Goal: Task Accomplishment & Management: Use online tool/utility

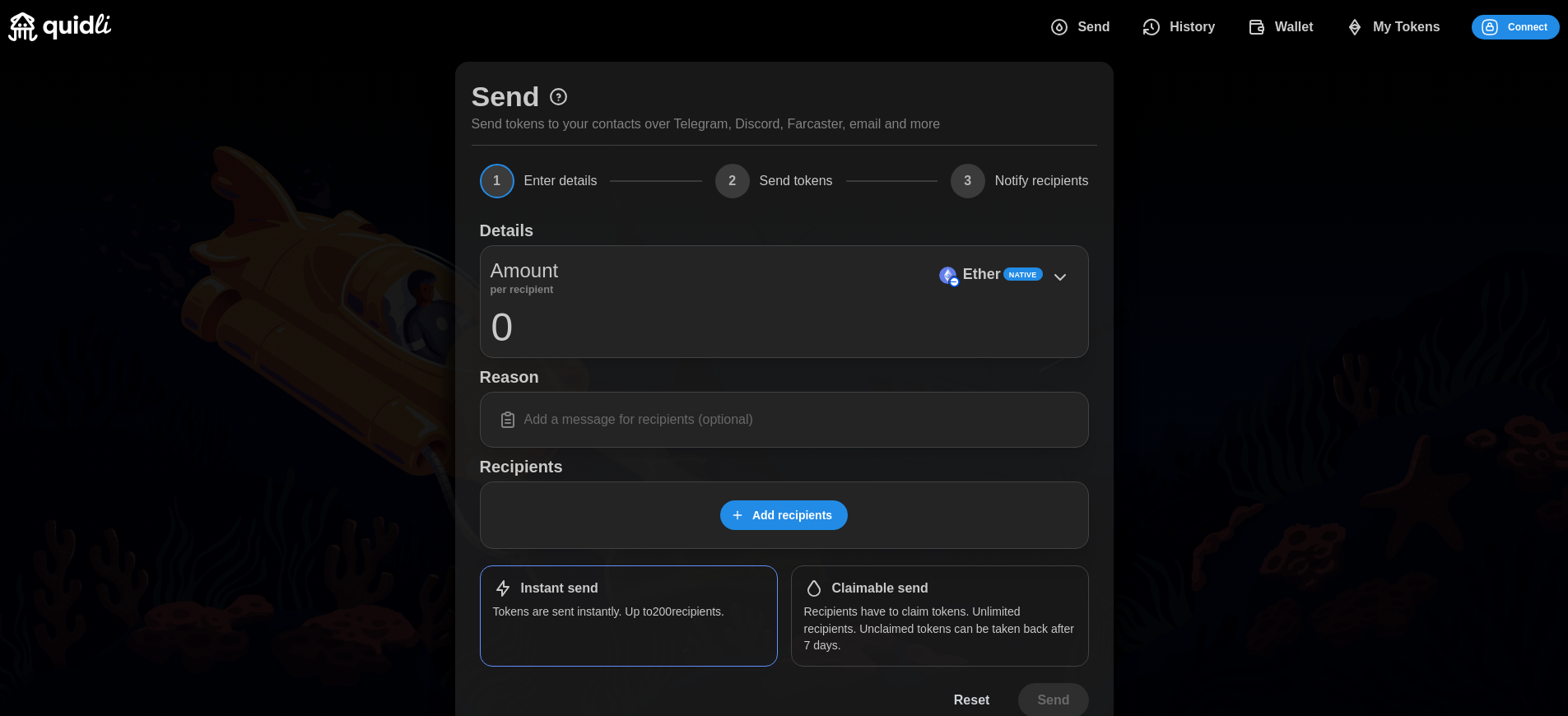
click at [1527, 27] on span "Connect" at bounding box center [1527, 27] width 40 height 23
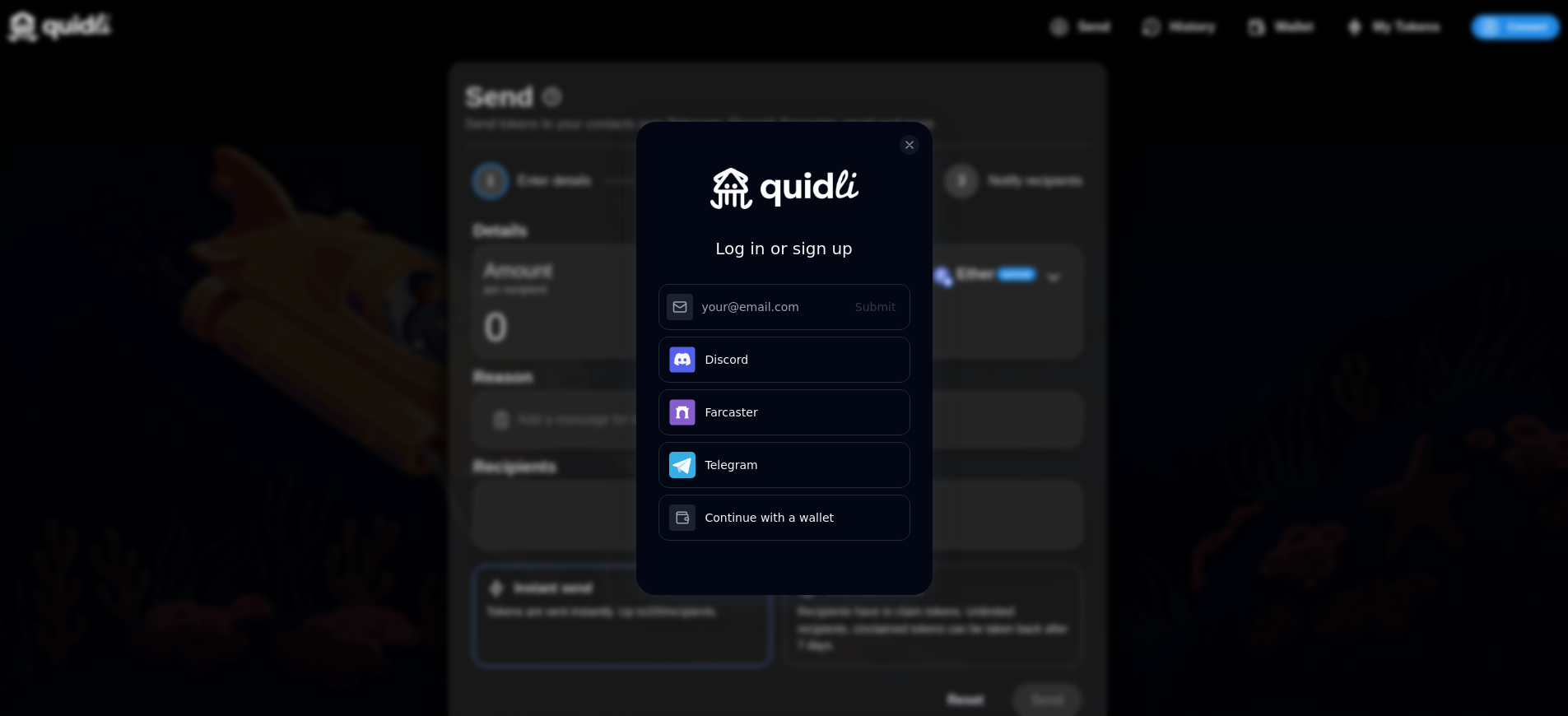
click at [1540, 27] on div "Log in or sign up Submit Continue with Email Discord Farcaster Telegram Continu…" at bounding box center [784, 358] width 1568 height 716
click at [1527, 27] on div "Log in or sign up Submit Continue with Email Discord Farcaster Telegram Continu…" at bounding box center [784, 358] width 1568 height 716
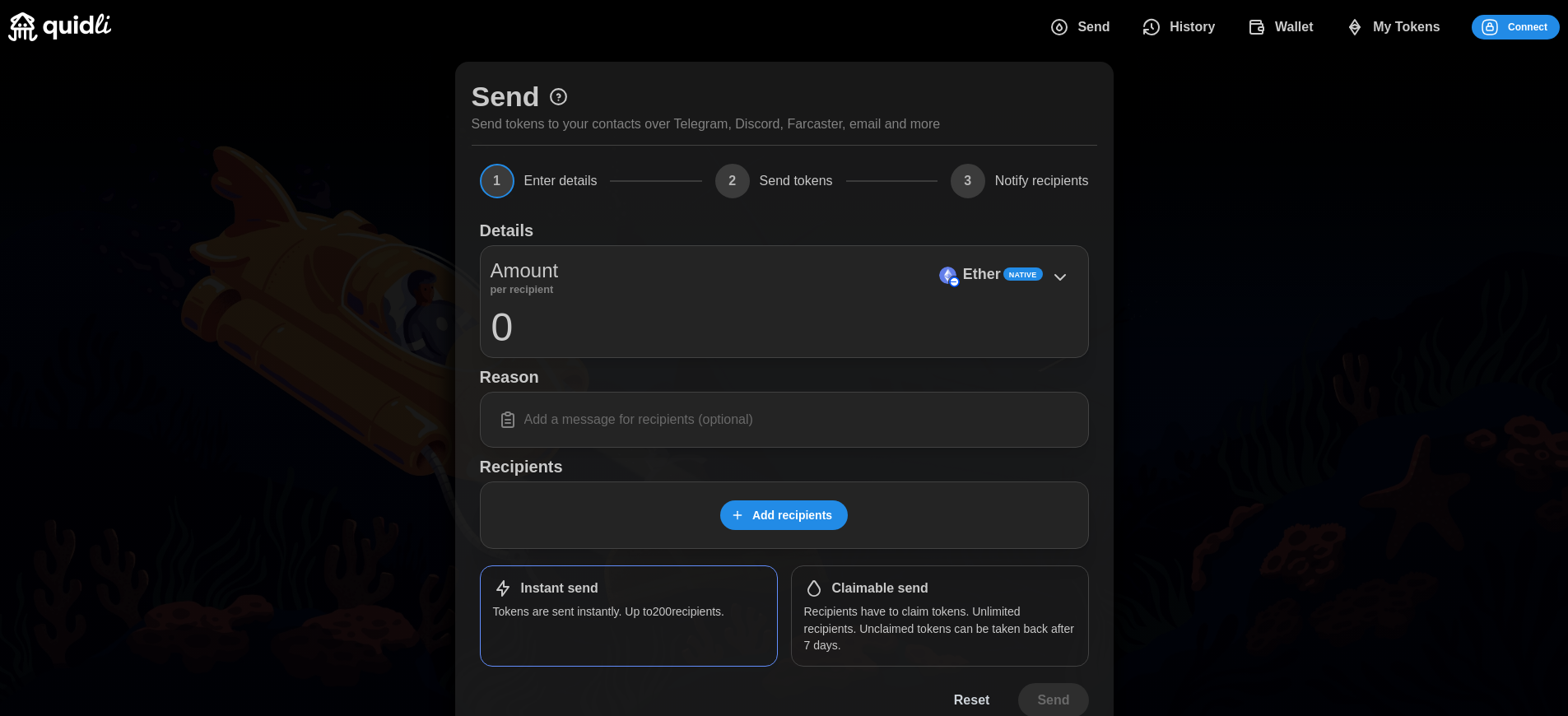
click at [981, 274] on p "Ether" at bounding box center [982, 275] width 38 height 24
click at [1527, 27] on span "Connect" at bounding box center [1527, 27] width 40 height 23
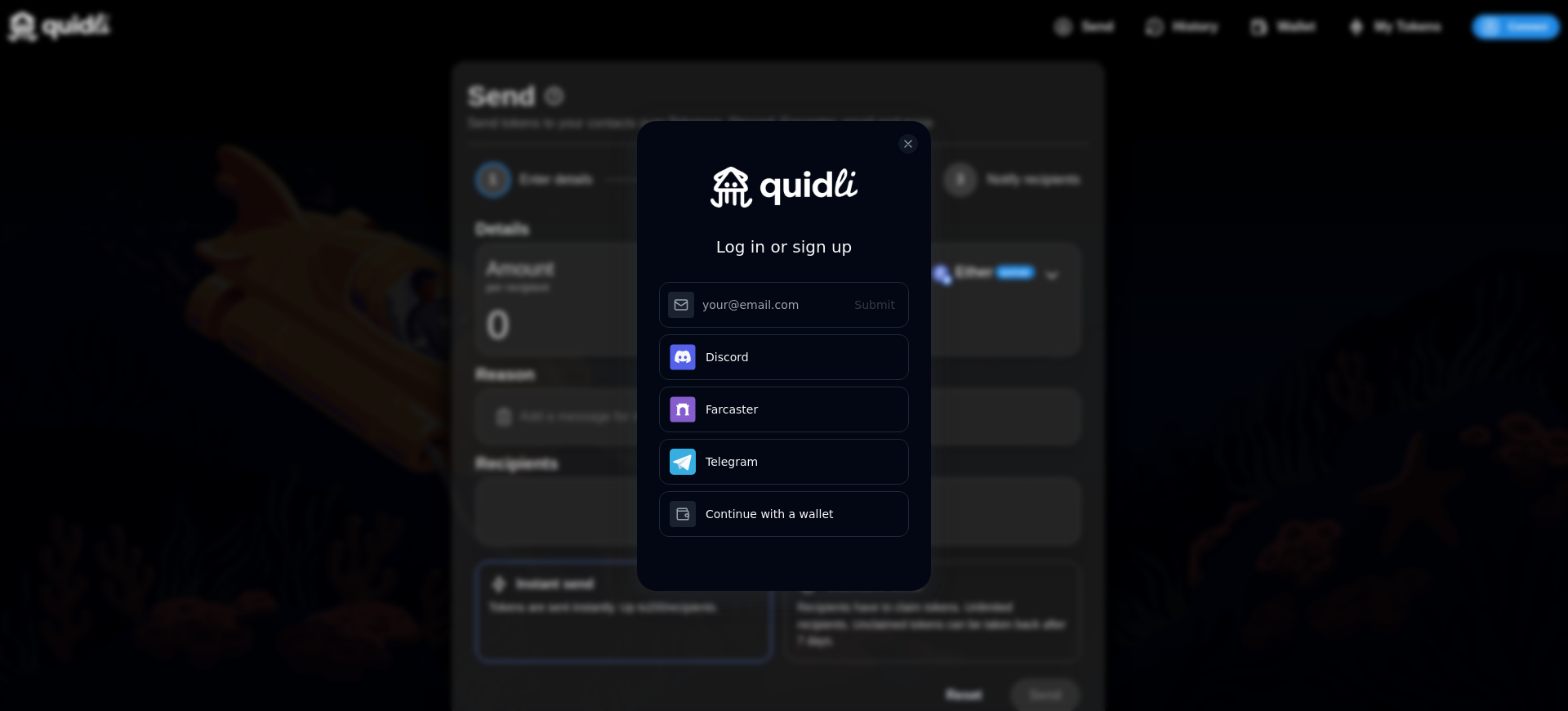
click at [1528, 27] on div "Log in or sign up Submit Continue with Email Discord Farcaster Telegram Continu…" at bounding box center [784, 355] width 1568 height 711
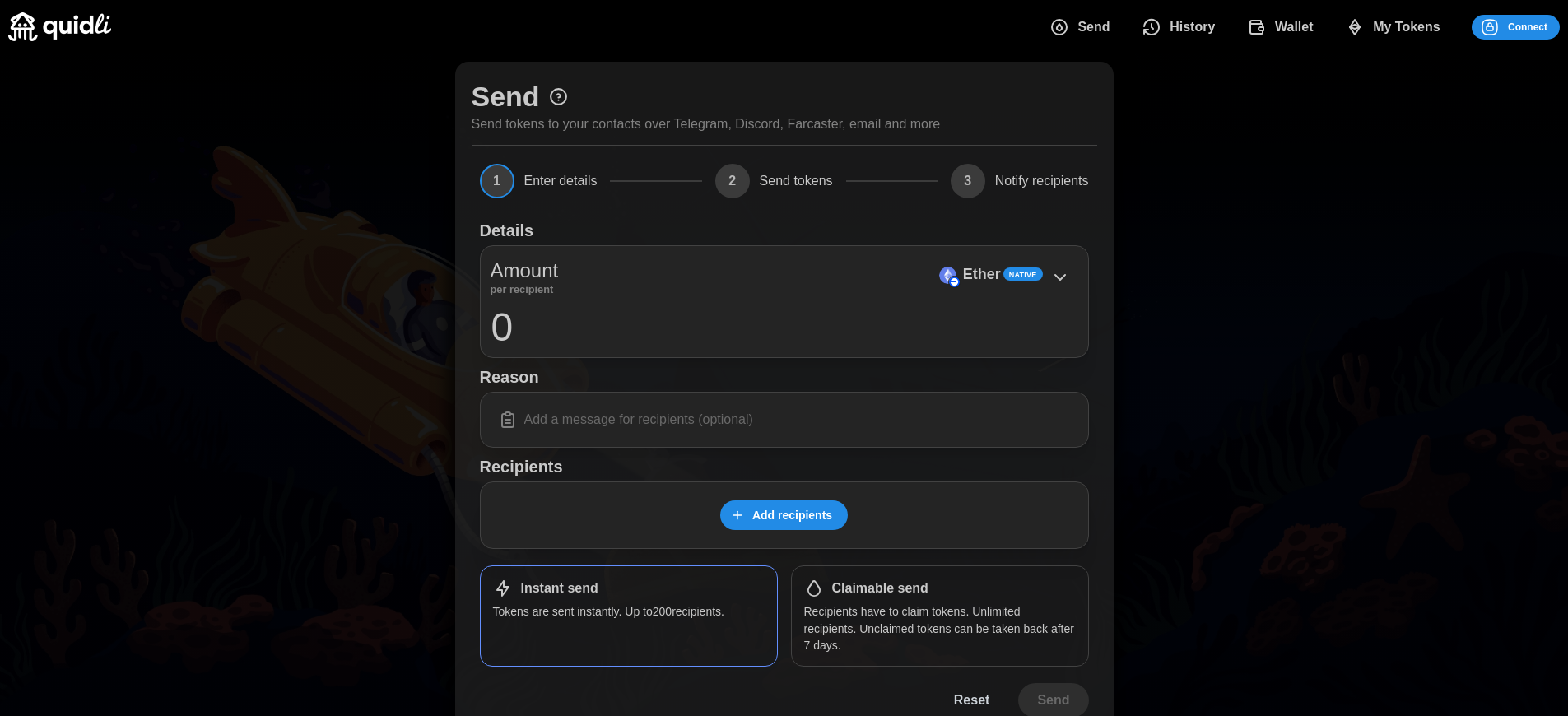
click at [1527, 27] on div "Log in or sign up Submit Continue with Email Discord Farcaster Telegram Continu…" at bounding box center [784, 358] width 1568 height 716
click at [879, 588] on h1 "Claimable send" at bounding box center [880, 588] width 97 height 17
click at [1527, 27] on span "Connect" at bounding box center [1527, 27] width 40 height 23
click at [1540, 27] on div "Log in or sign up Submit Continue with Email Discord Farcaster Telegram Continu…" at bounding box center [784, 358] width 1568 height 716
click at [1527, 27] on div "Log in or sign up Submit Continue with Email Discord Farcaster Telegram Continu…" at bounding box center [784, 358] width 1568 height 716
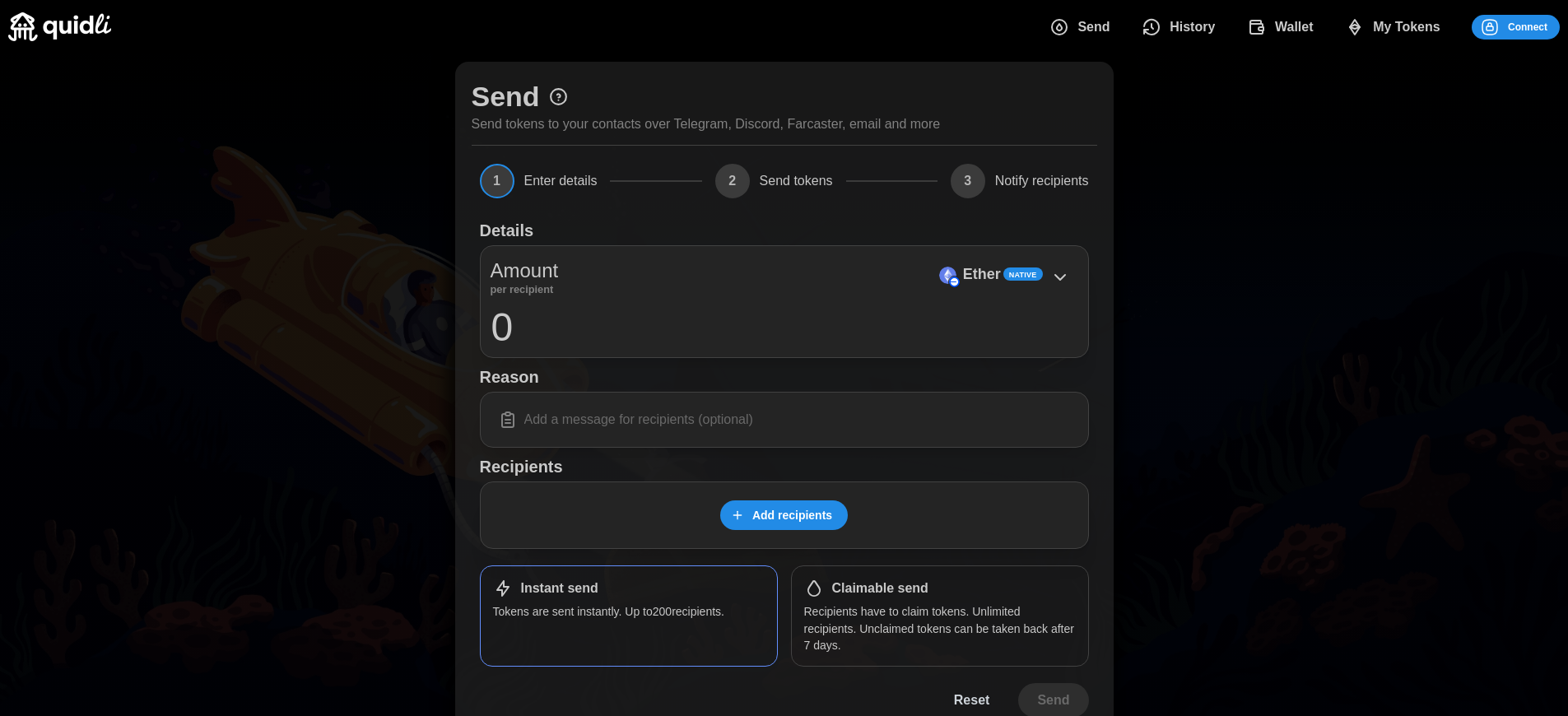
click at [879, 588] on h1 "Claimable send" at bounding box center [880, 588] width 97 height 17
click at [1527, 27] on span "Connect" at bounding box center [1527, 27] width 40 height 23
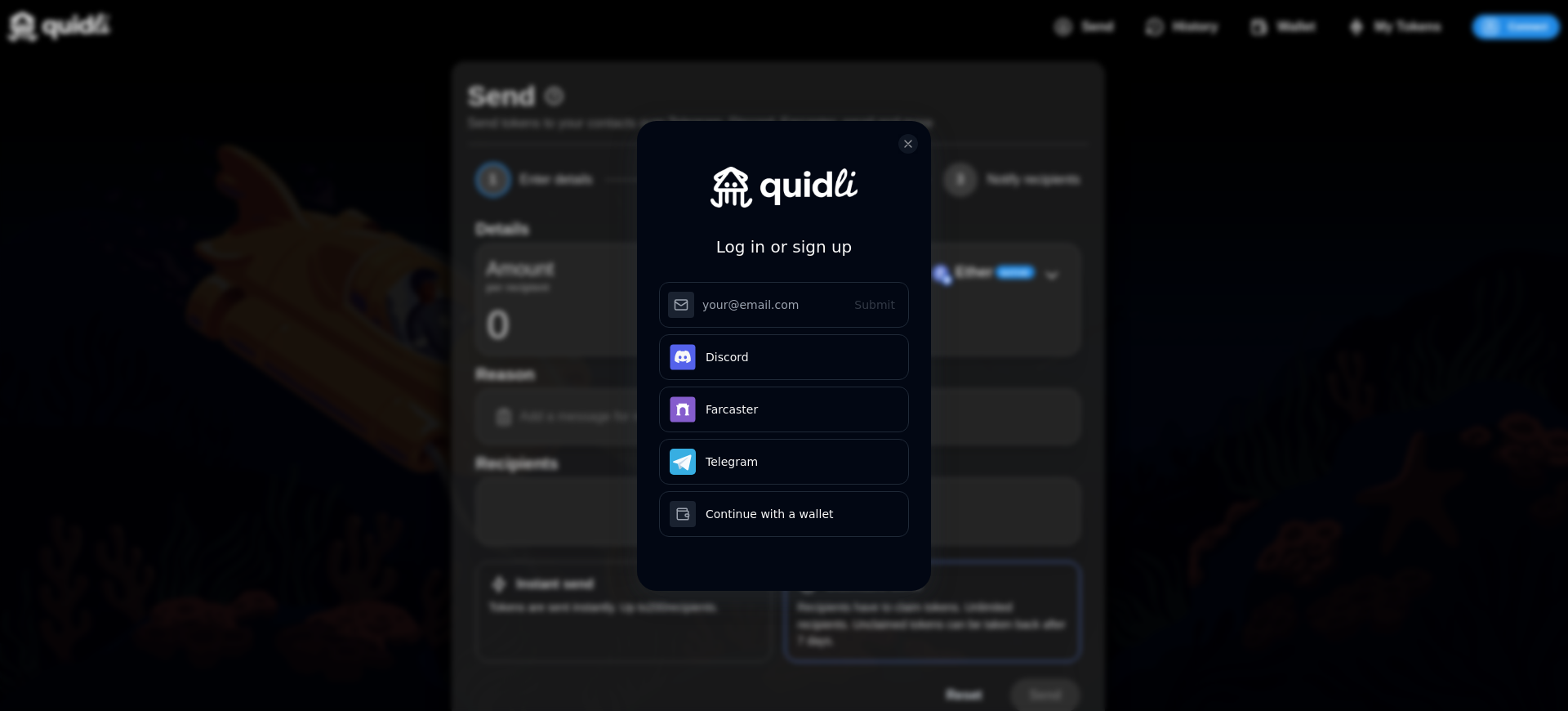
click at [873, 584] on div "Log in or sign up Submit Continue with Email Discord Farcaster Telegram Continu…" at bounding box center [784, 368] width 294 height 495
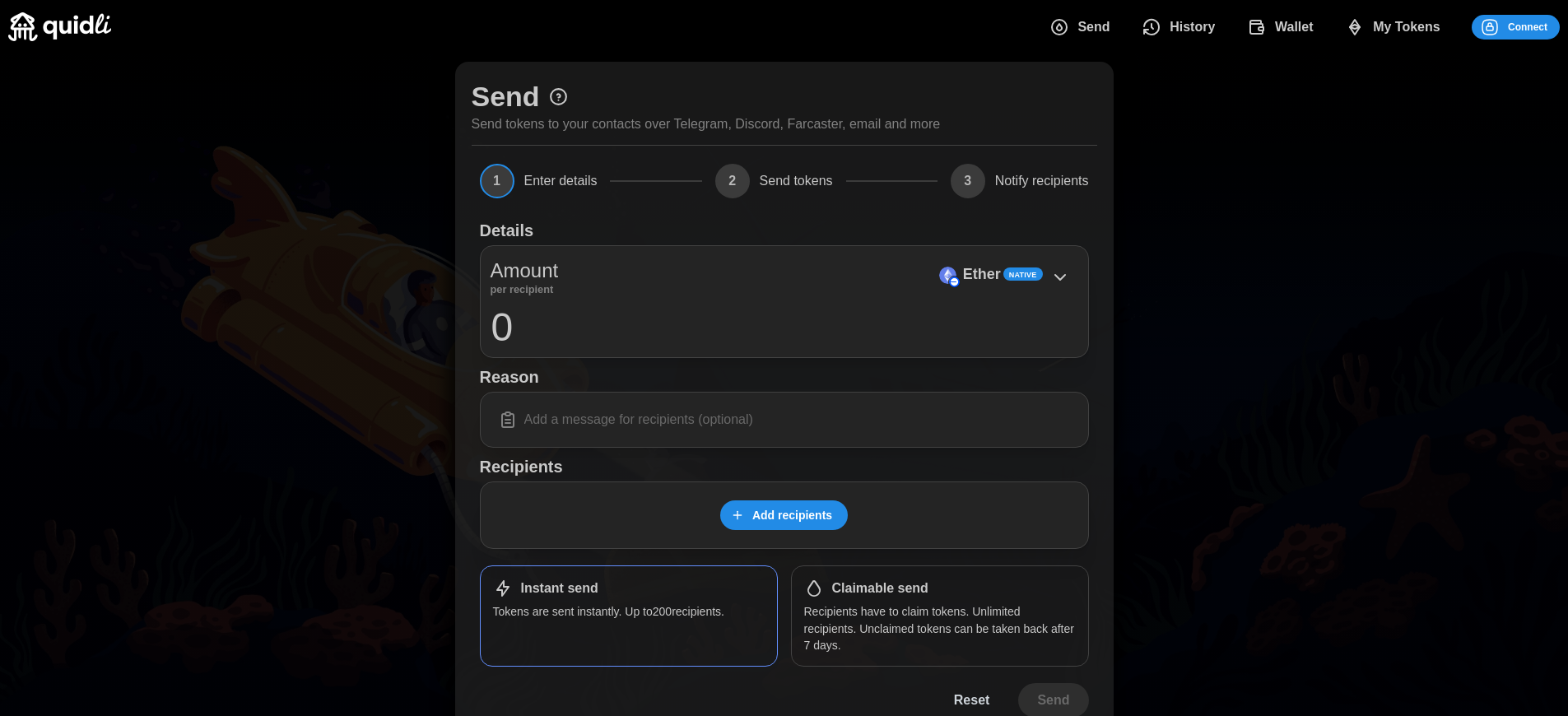
click at [981, 274] on p "Ether" at bounding box center [982, 275] width 38 height 24
click at [1527, 27] on span "Connect" at bounding box center [1527, 27] width 40 height 23
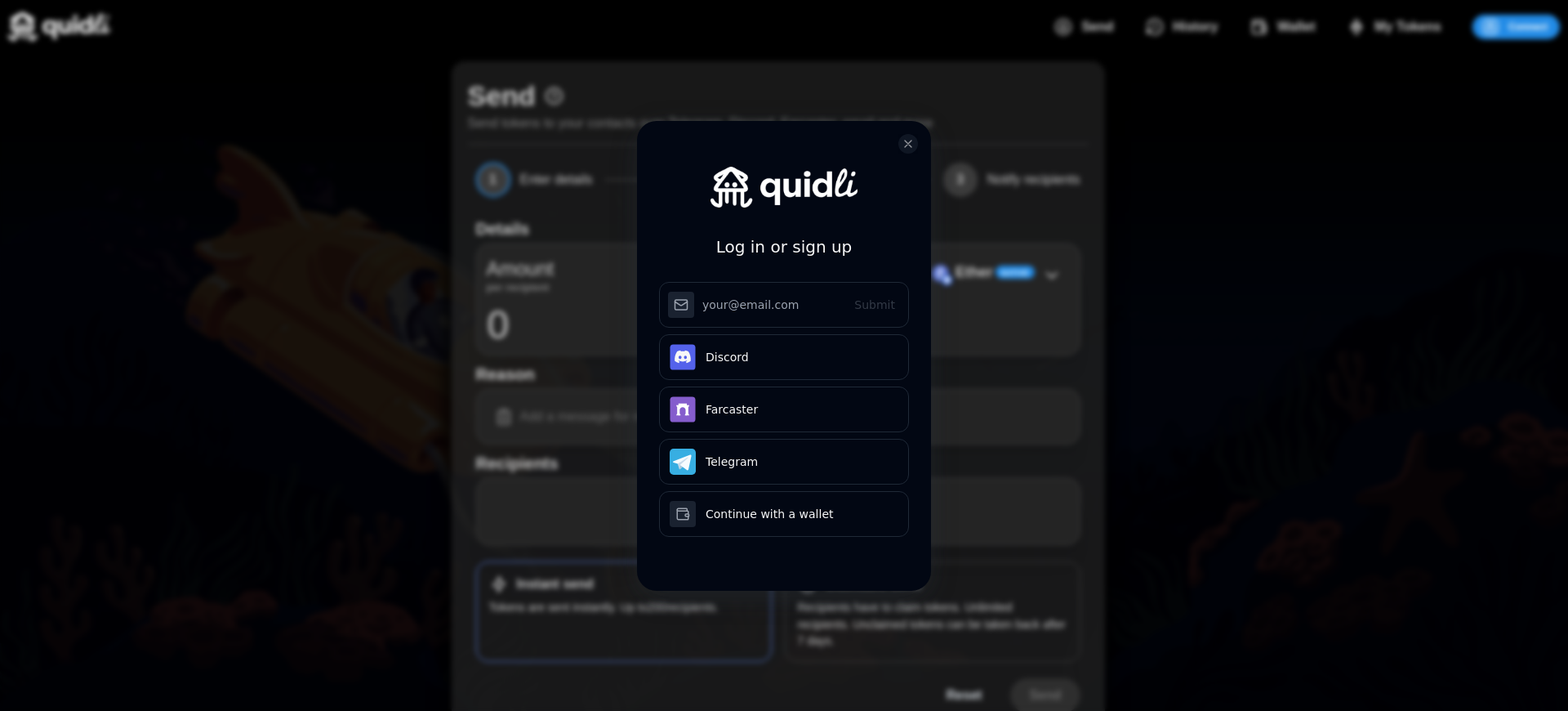
click at [873, 584] on div "Log in or sign up Submit Continue with Email Discord Farcaster Telegram Continu…" at bounding box center [784, 368] width 294 height 495
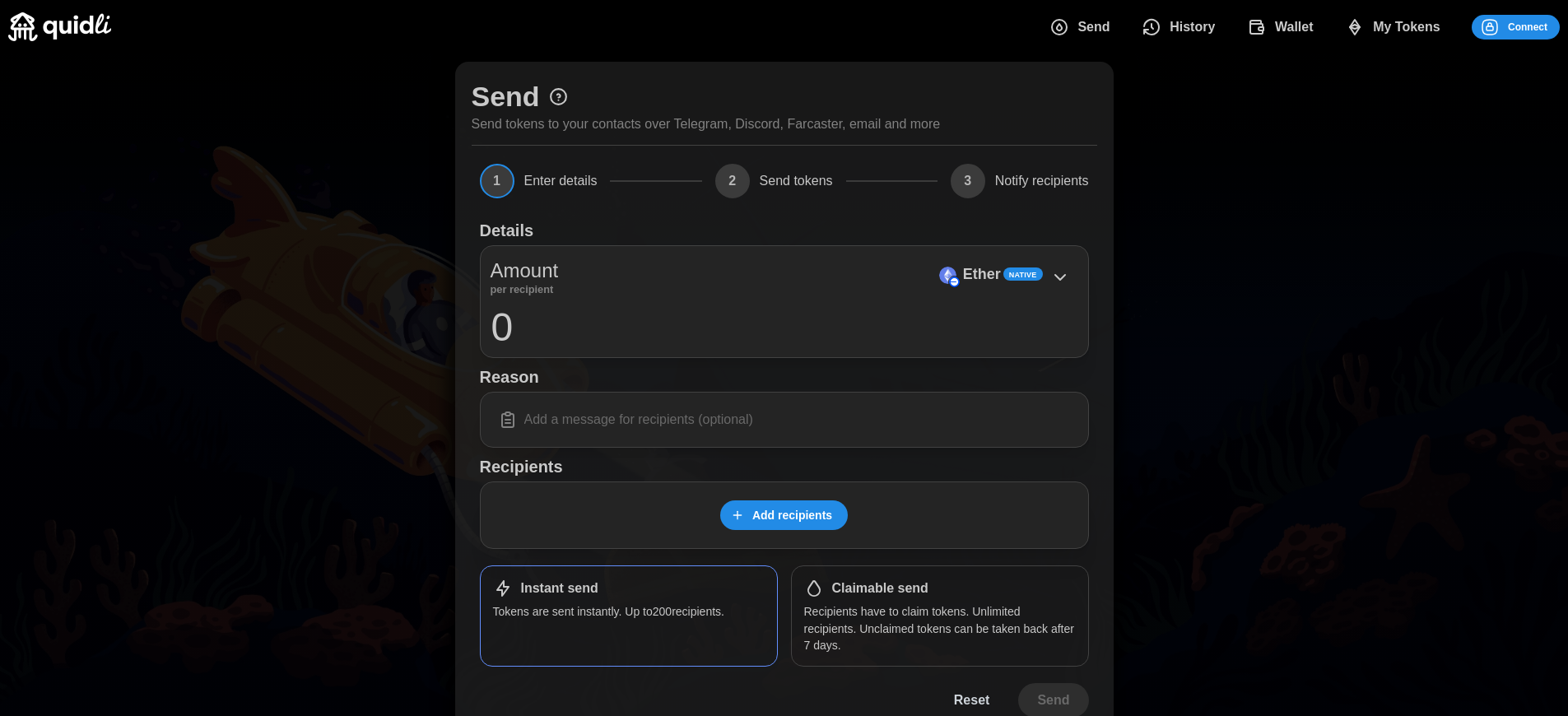
click at [1527, 27] on span "Connect" at bounding box center [1527, 27] width 40 height 23
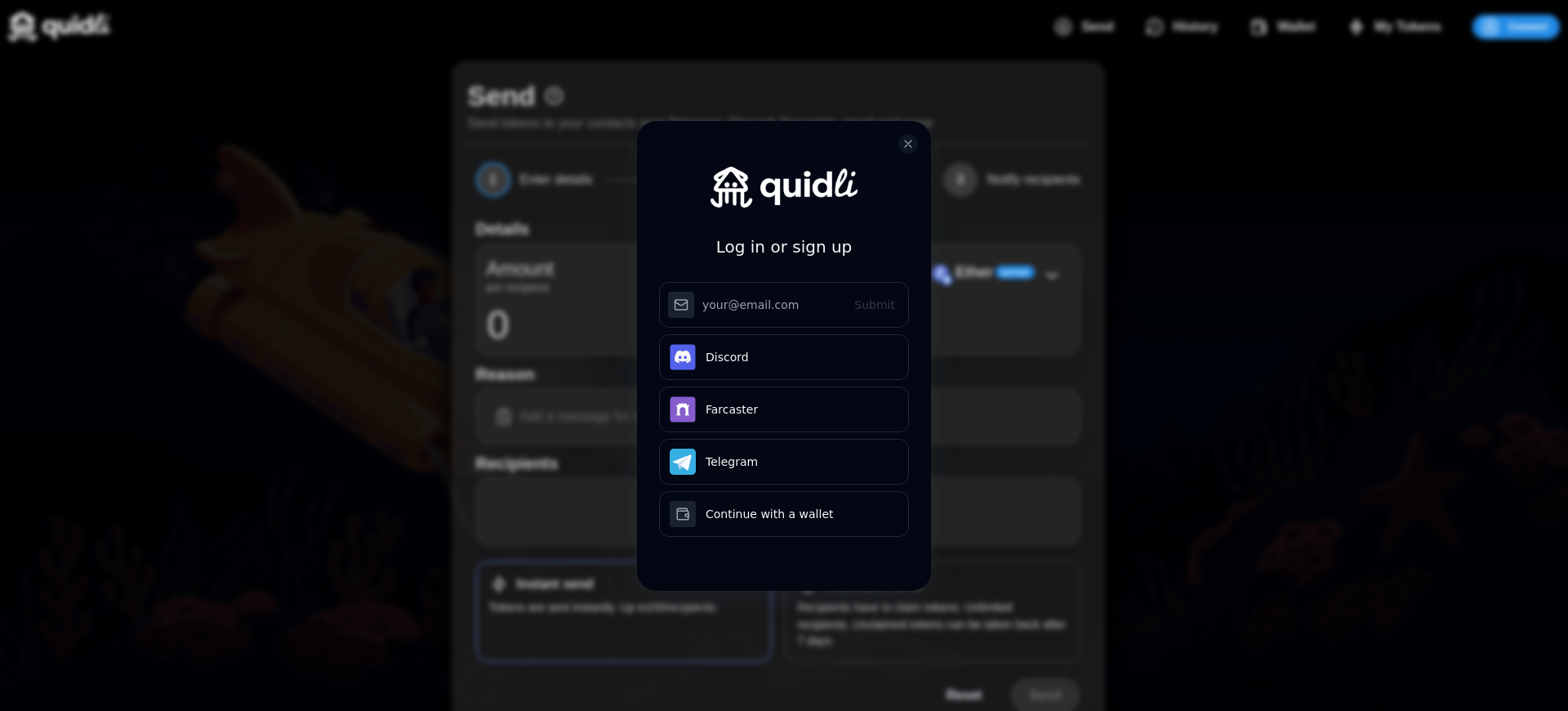
click at [873, 584] on div "Log in or sign up Submit Continue with Email Discord Farcaster Telegram Continu…" at bounding box center [784, 368] width 294 height 495
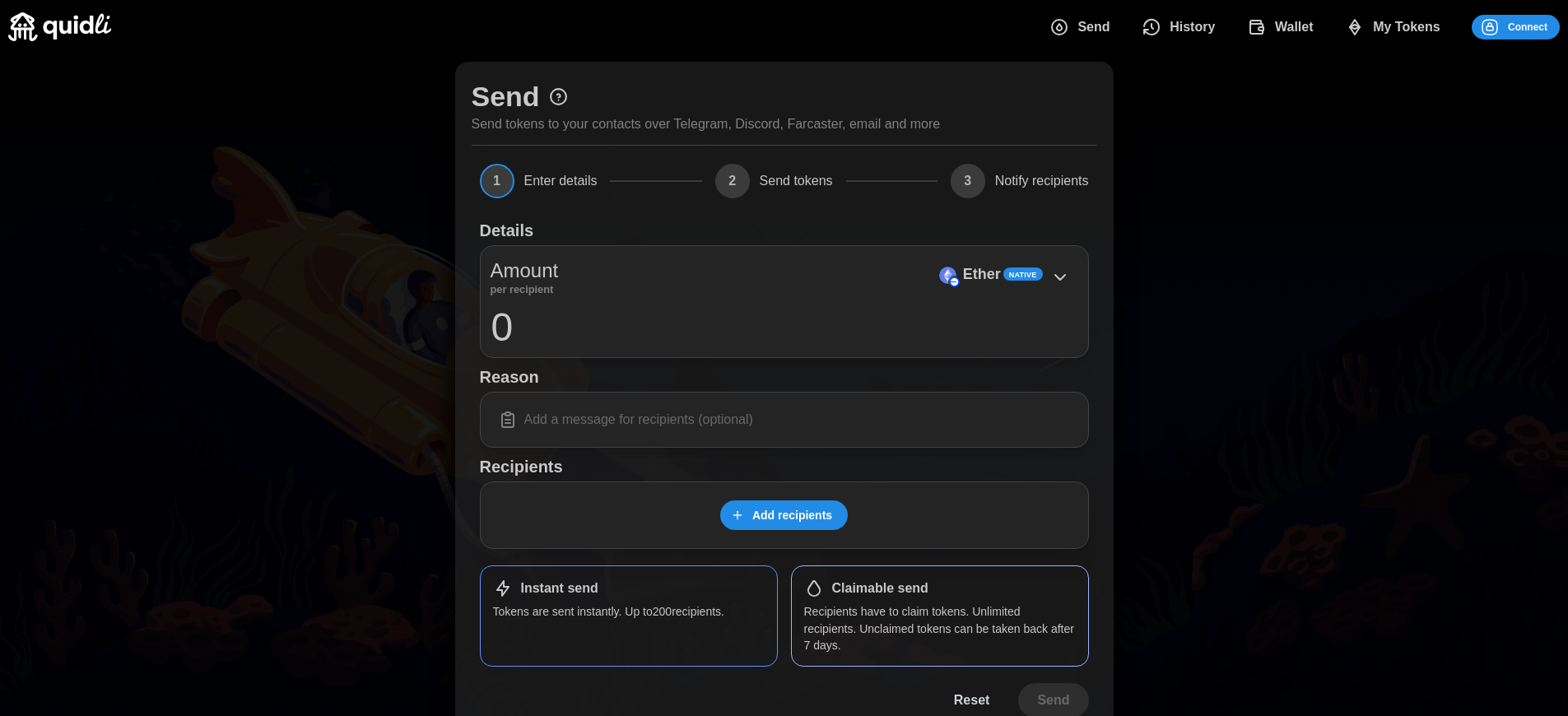
click at [981, 274] on p "Ether" at bounding box center [982, 275] width 38 height 24
click at [1527, 27] on span "Connect" at bounding box center [1527, 27] width 40 height 23
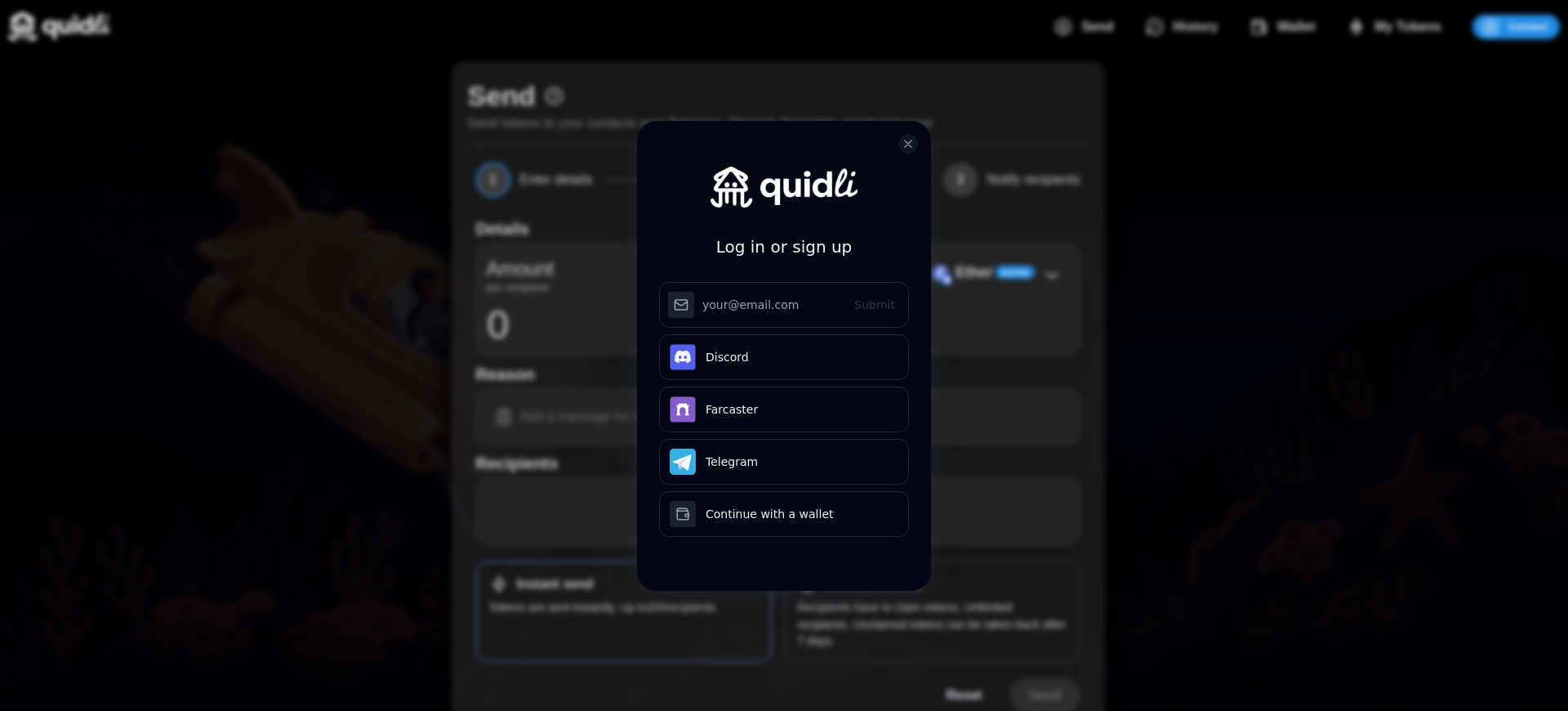
click at [784, 234] on h3 "Log in or sign up" at bounding box center [784, 246] width 136 height 27
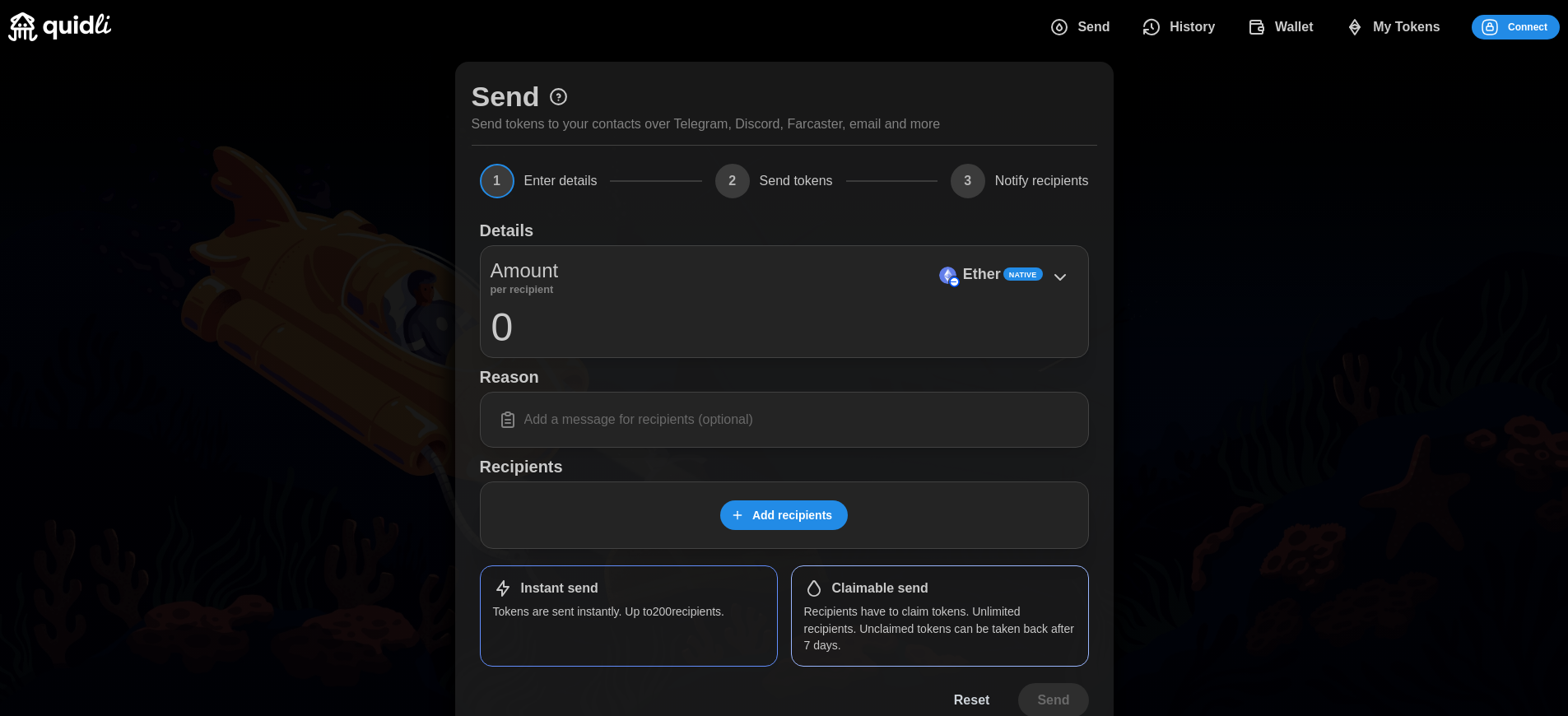
click at [879, 588] on h1 "Claimable send" at bounding box center [880, 588] width 97 height 17
click at [981, 274] on p "Ether" at bounding box center [982, 275] width 38 height 24
